Goal: Transaction & Acquisition: Purchase product/service

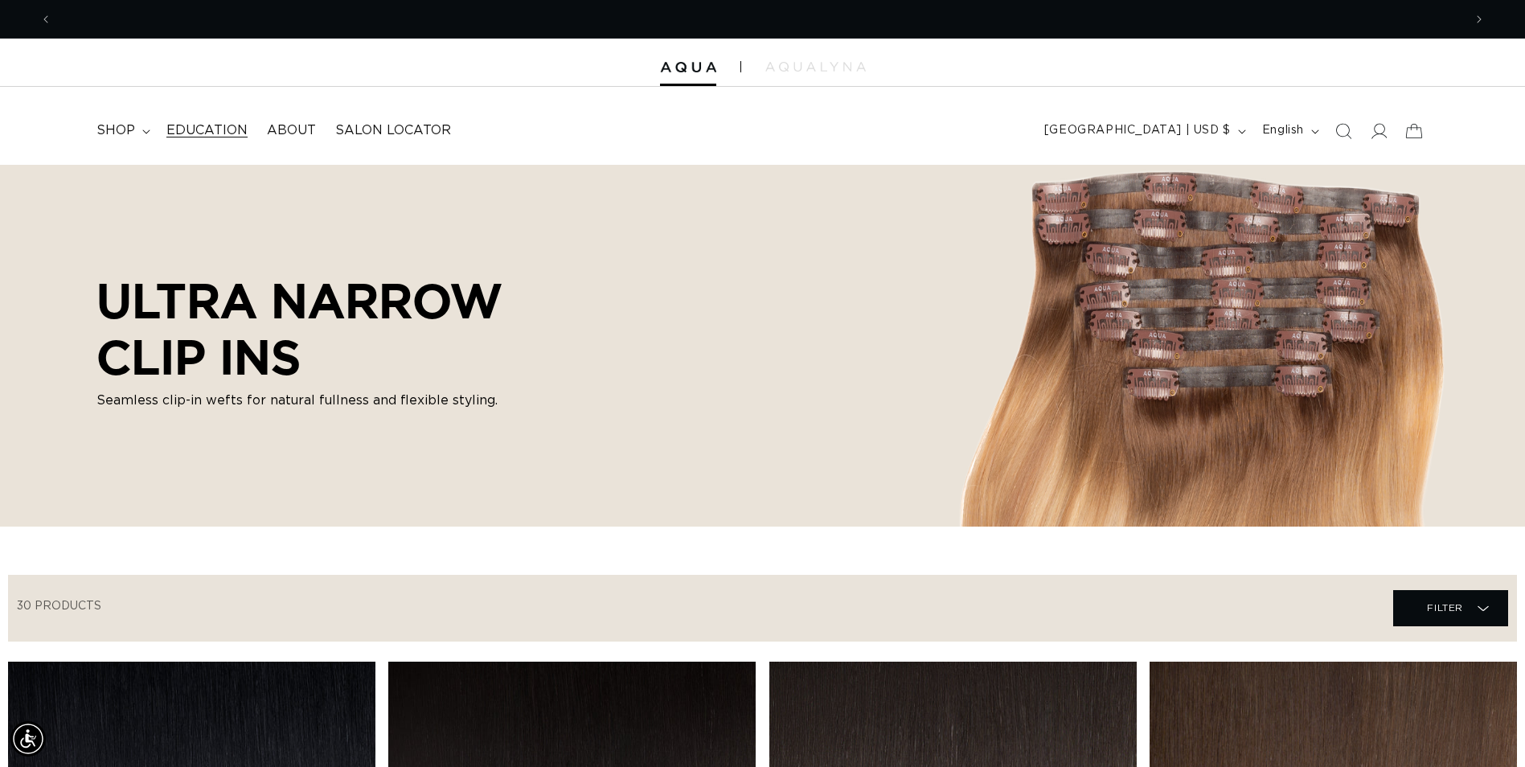
scroll to position [0, 2823]
click at [142, 131] on icon at bounding box center [146, 131] width 8 height 5
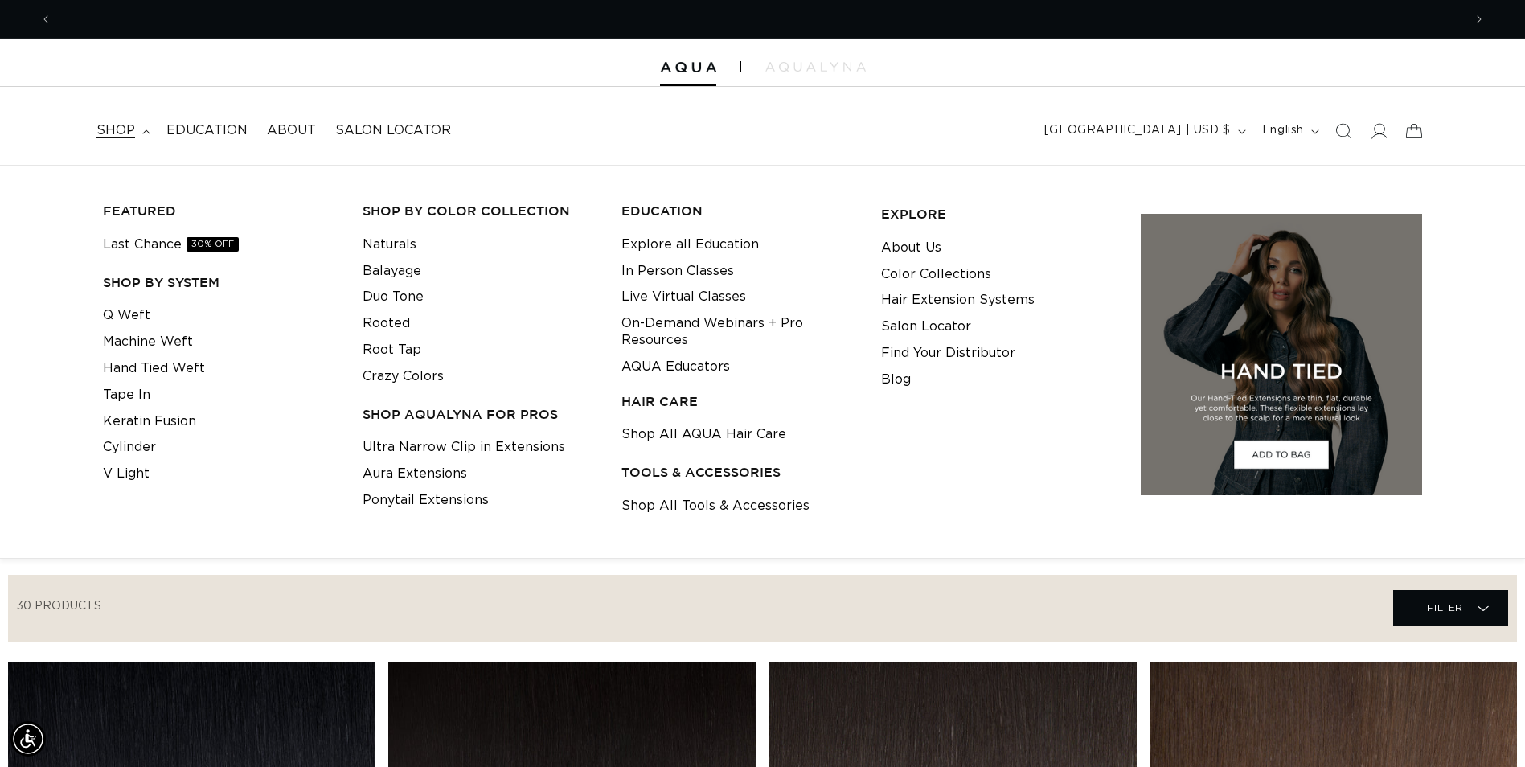
scroll to position [0, 0]
click at [136, 367] on link "Hand Tied Weft" at bounding box center [154, 368] width 102 height 27
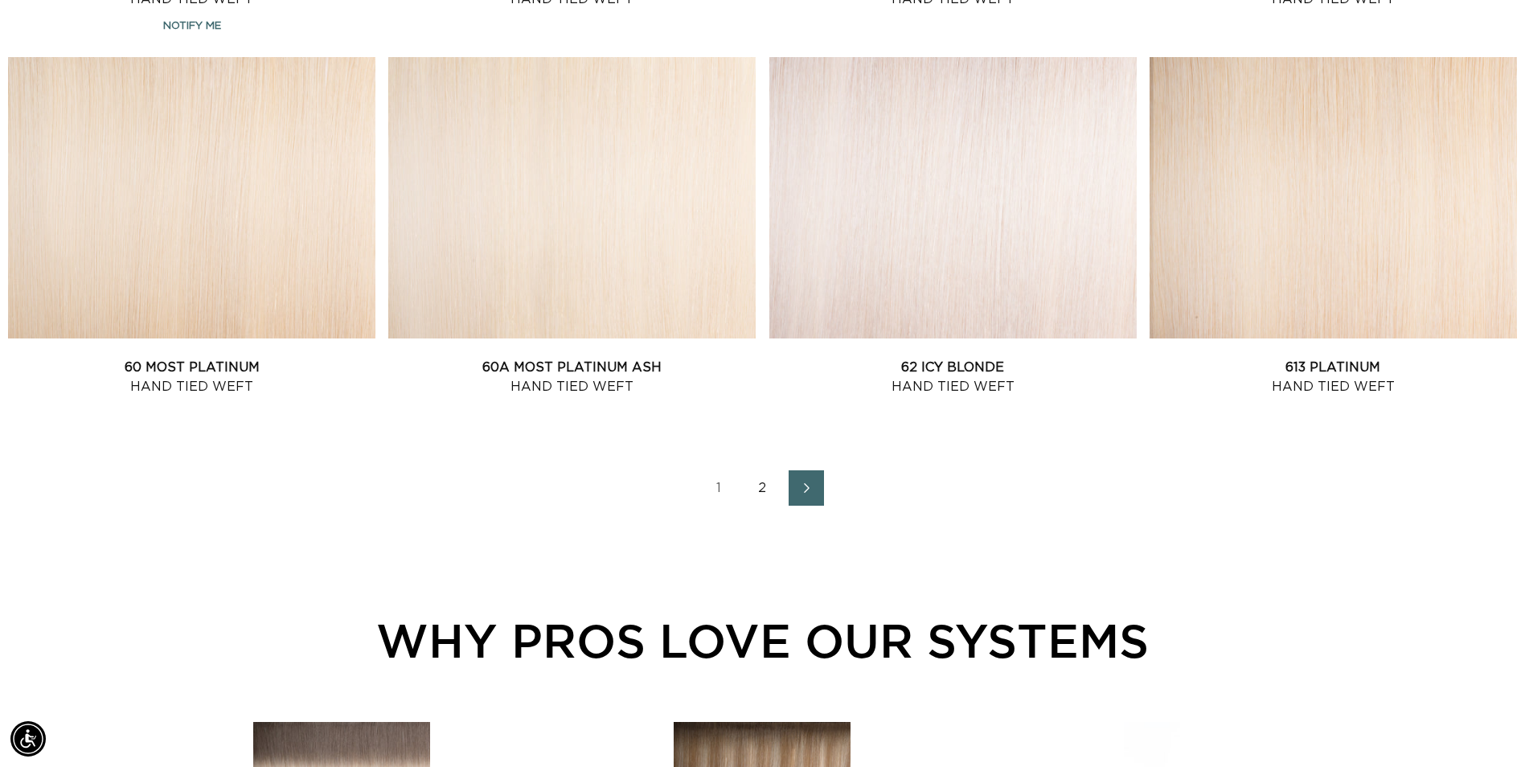
scroll to position [2171, 0]
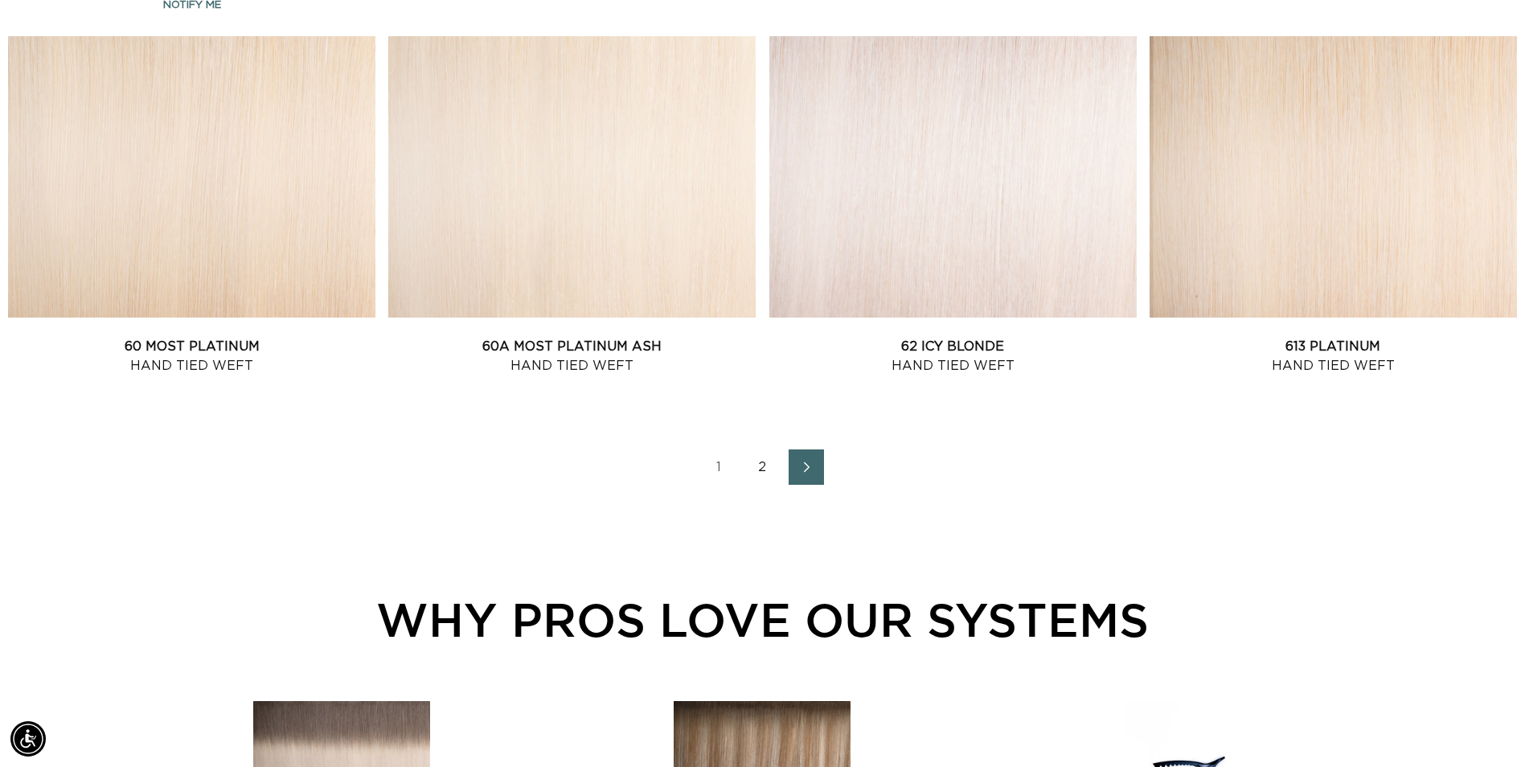
click at [804, 464] on icon "Next page" at bounding box center [807, 467] width 21 height 11
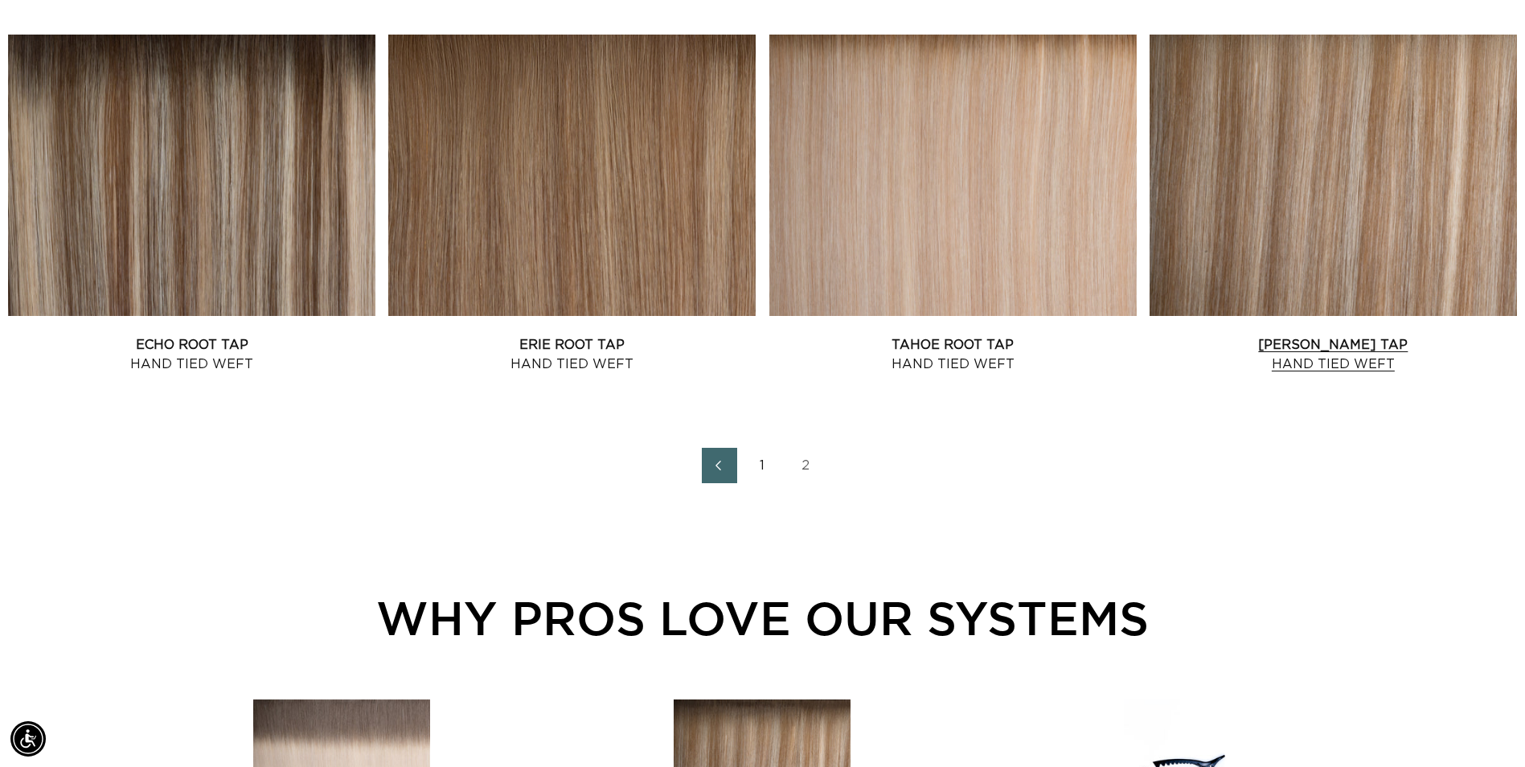
click at [1264, 335] on link "Victoria Root Tap Hand Tied Weft" at bounding box center [1334, 354] width 368 height 39
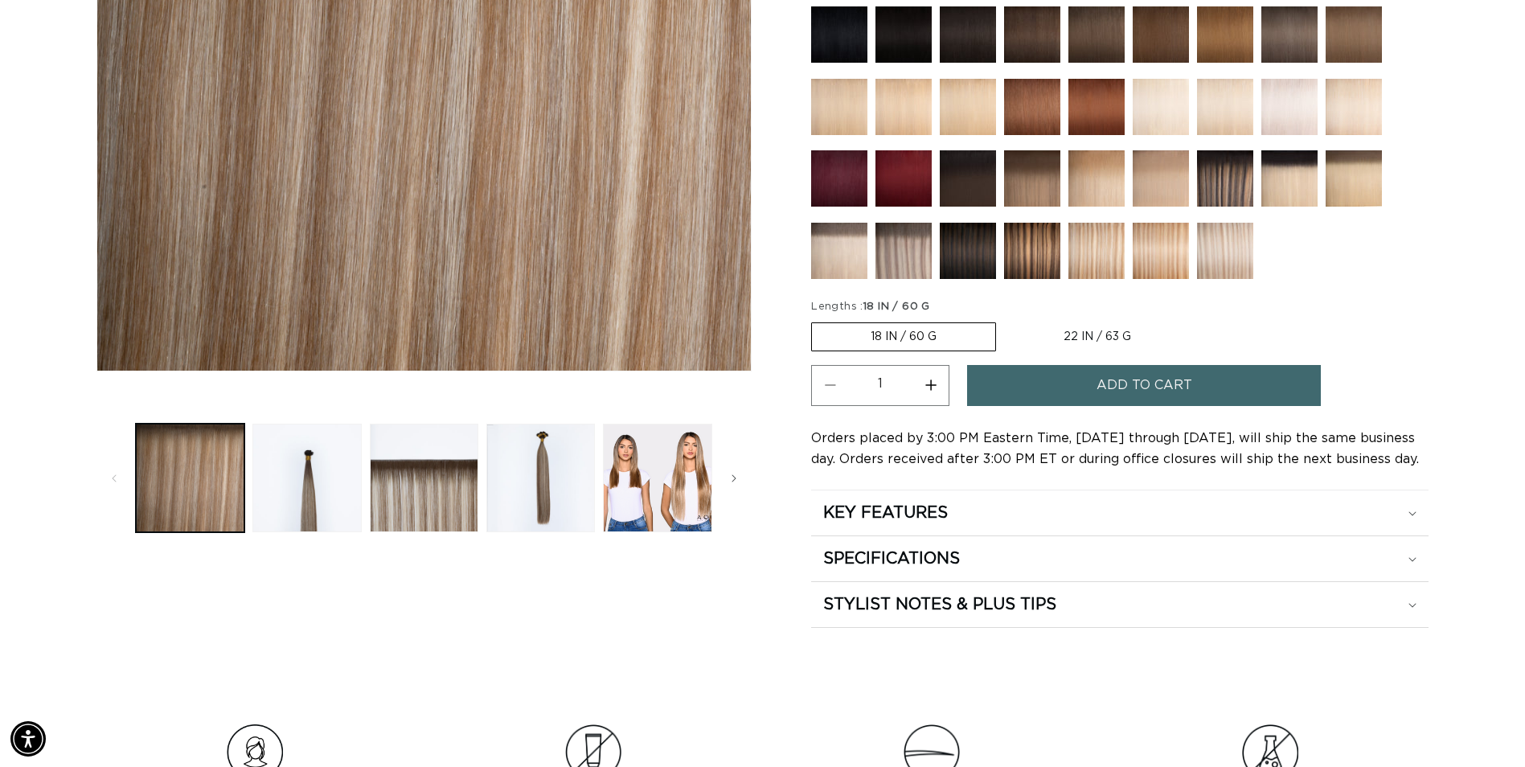
click at [1100, 386] on span "Add to cart" at bounding box center [1145, 385] width 96 height 41
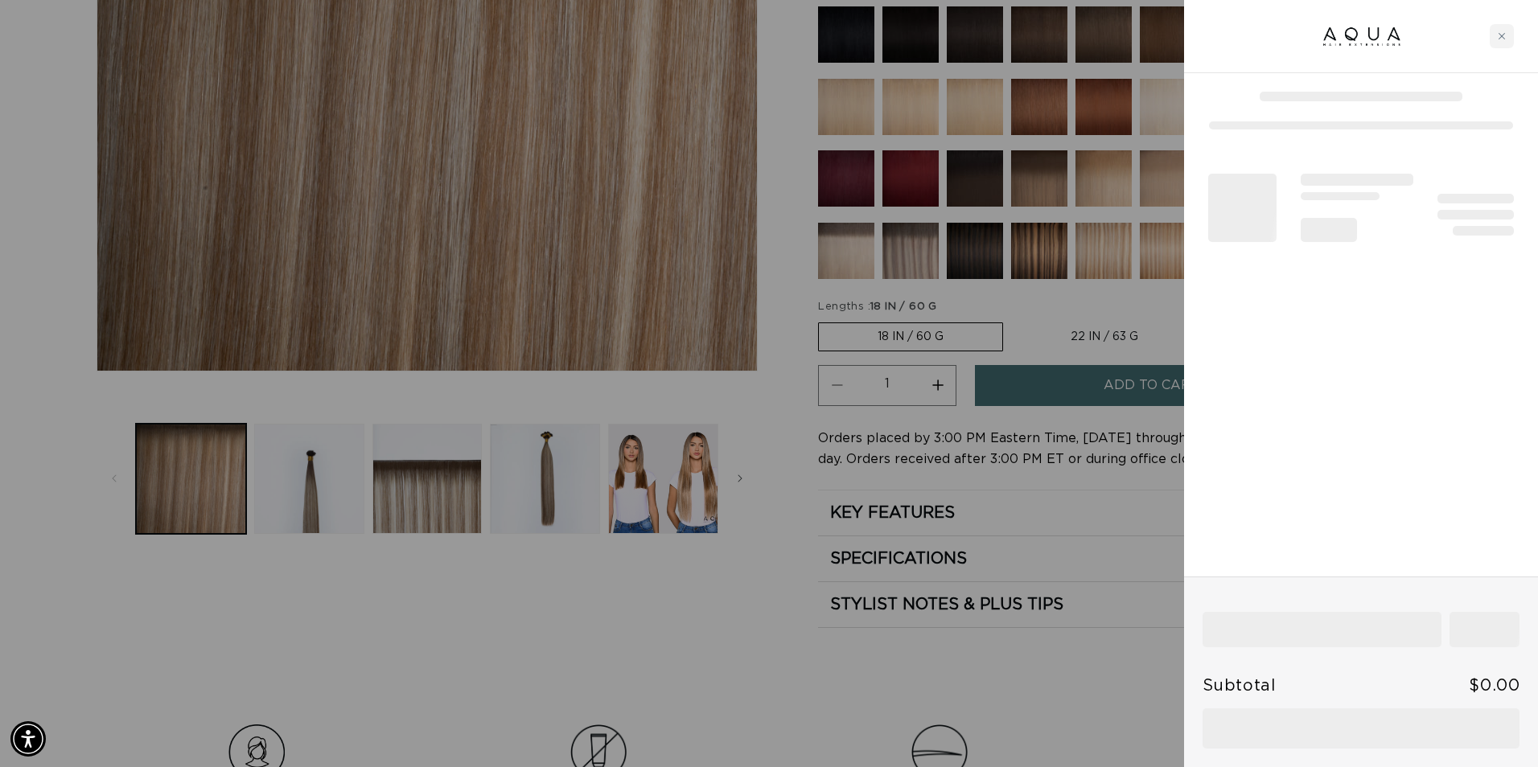
scroll to position [0, 2847]
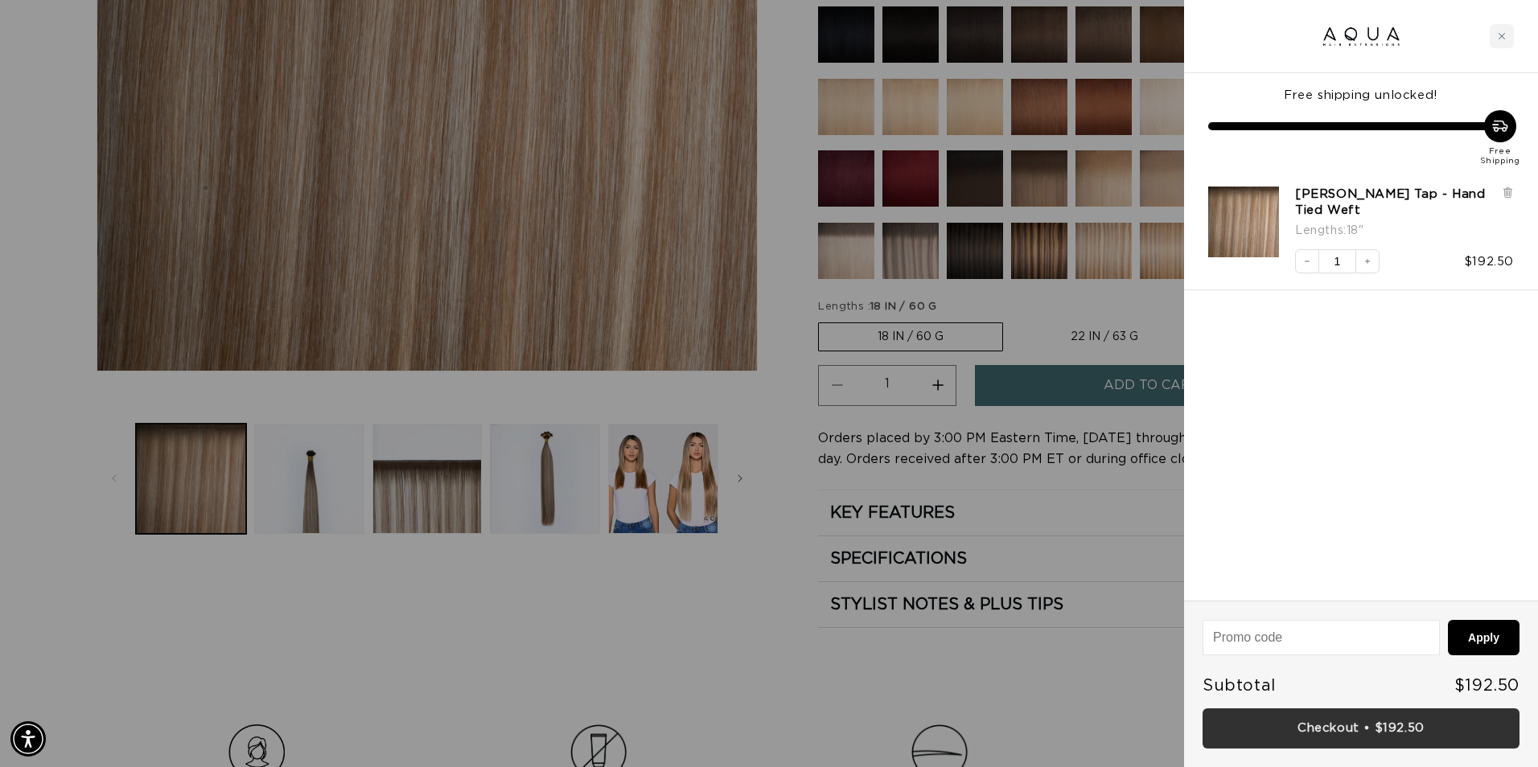
click at [1324, 724] on link "Checkout • $192.50" at bounding box center [1360, 728] width 317 height 41
